Goal: Task Accomplishment & Management: Use online tool/utility

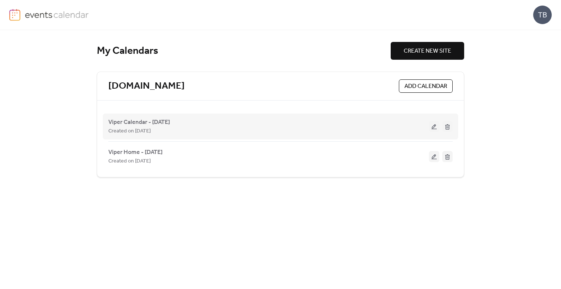
click at [432, 128] on button at bounding box center [434, 126] width 10 height 11
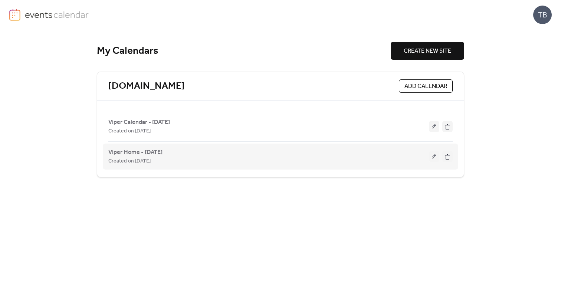
click at [432, 159] on button at bounding box center [434, 156] width 10 height 11
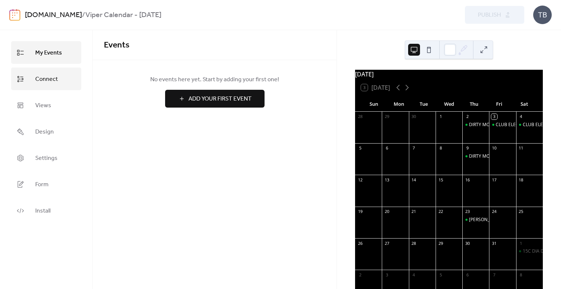
click at [37, 75] on span "Connect" at bounding box center [46, 79] width 23 height 12
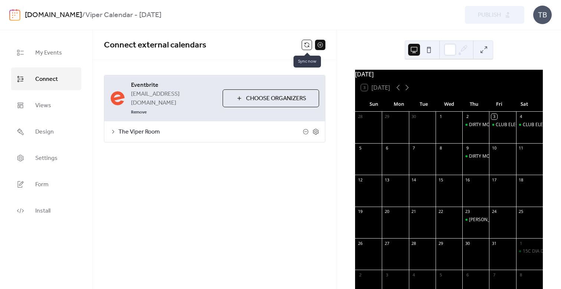
click at [307, 42] on button at bounding box center [307, 45] width 10 height 10
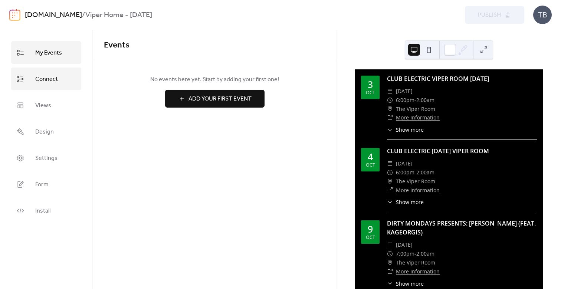
click at [50, 79] on span "Connect" at bounding box center [46, 79] width 23 height 12
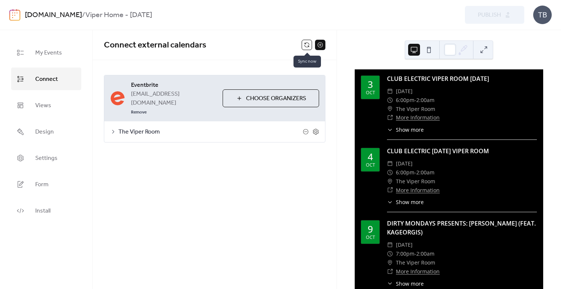
click at [307, 43] on button at bounding box center [307, 45] width 10 height 10
